Goal: Find contact information: Find contact information

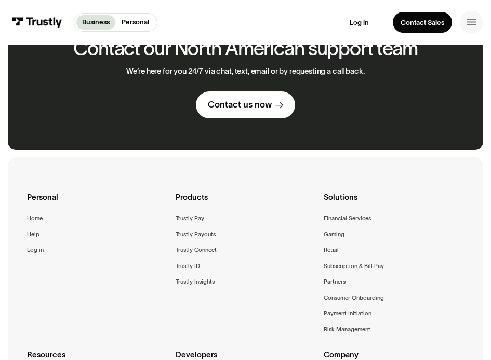
scroll to position [867, 0]
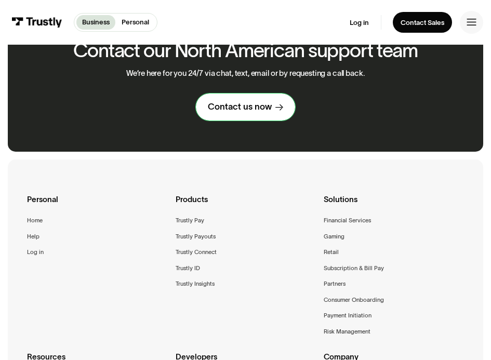
click at [253, 110] on div "Contact us now" at bounding box center [240, 106] width 64 height 11
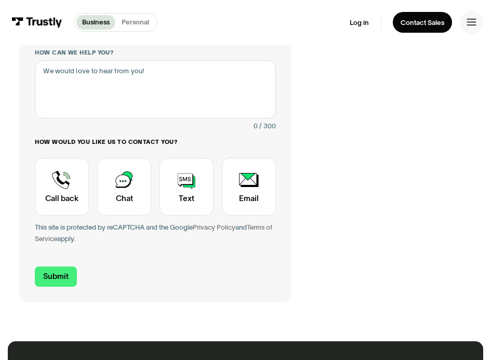
scroll to position [186, 0]
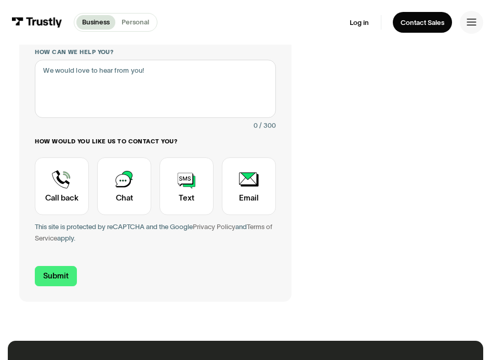
click at [130, 26] on p "Personal" at bounding box center [135, 22] width 28 height 10
